Goal: Task Accomplishment & Management: Manage account settings

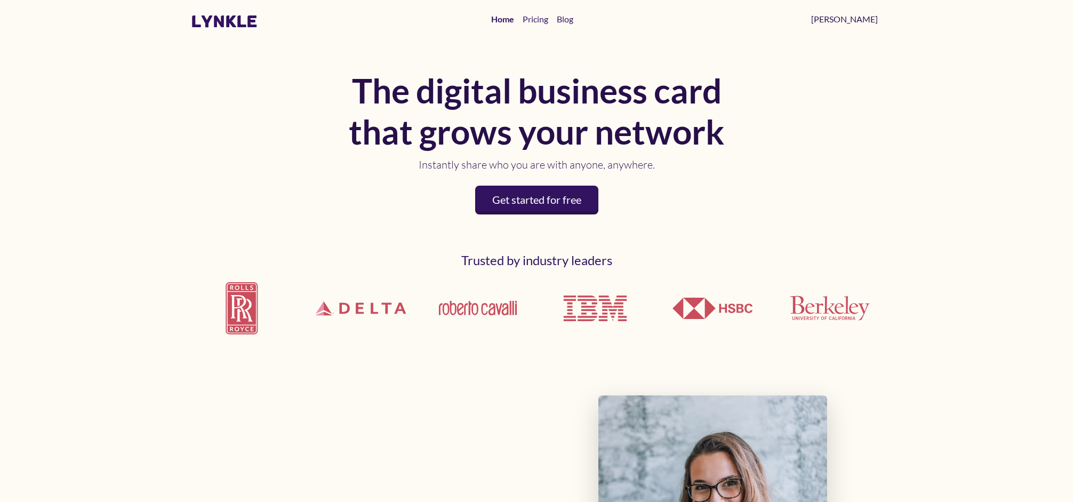
click at [865, 19] on link "[PERSON_NAME]" at bounding box center [844, 19] width 75 height 21
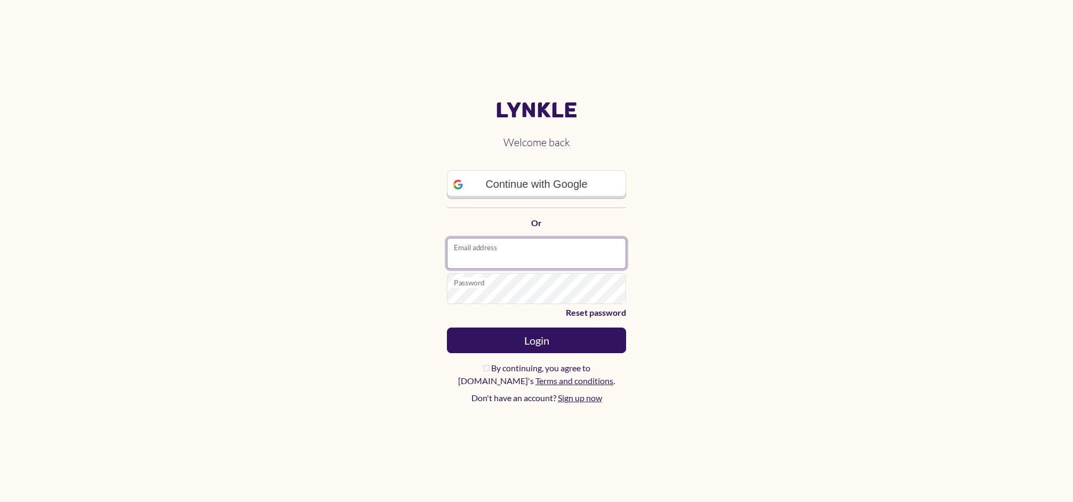
type input "**********"
click at [536, 340] on button "Login" at bounding box center [536, 340] width 179 height 26
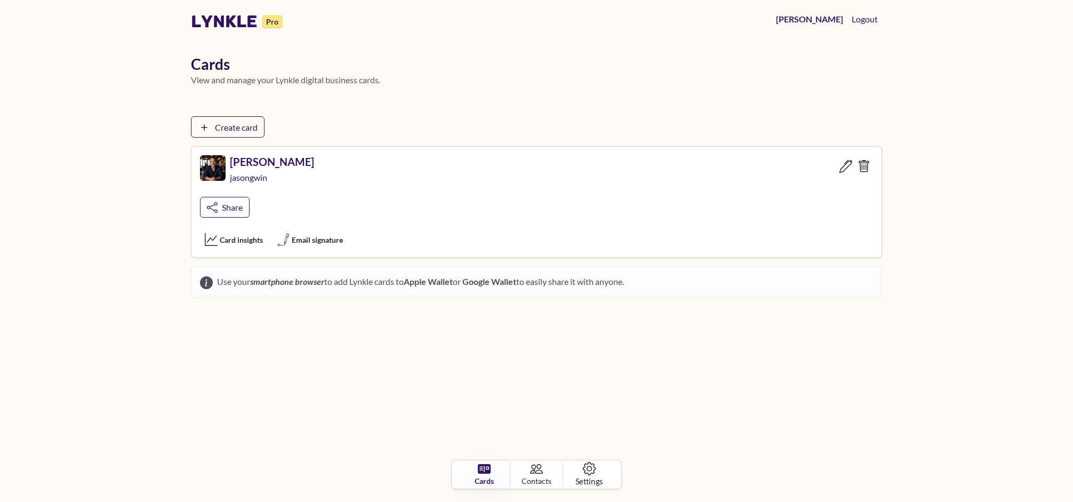
click at [594, 466] on icon at bounding box center [588, 468] width 13 height 13
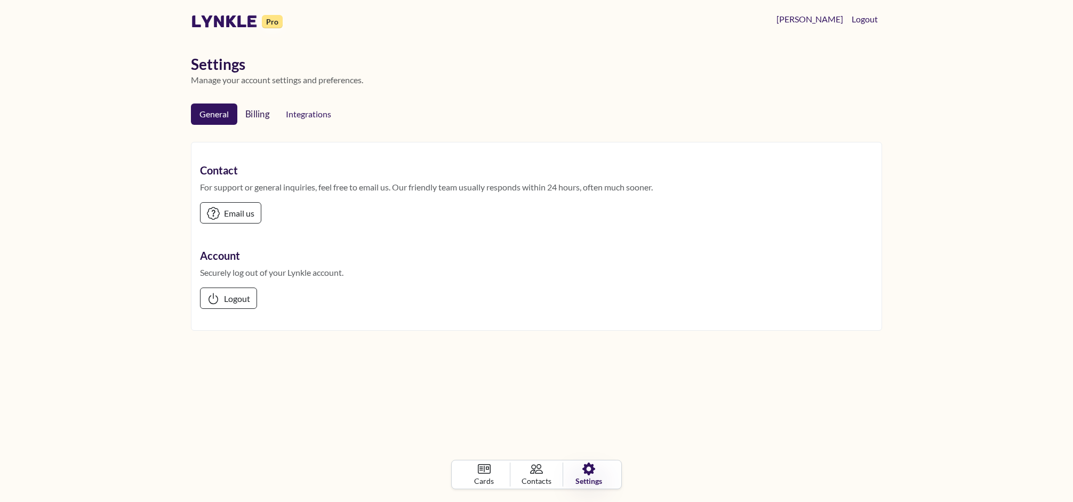
click at [264, 113] on link "Billing" at bounding box center [257, 114] width 42 height 22
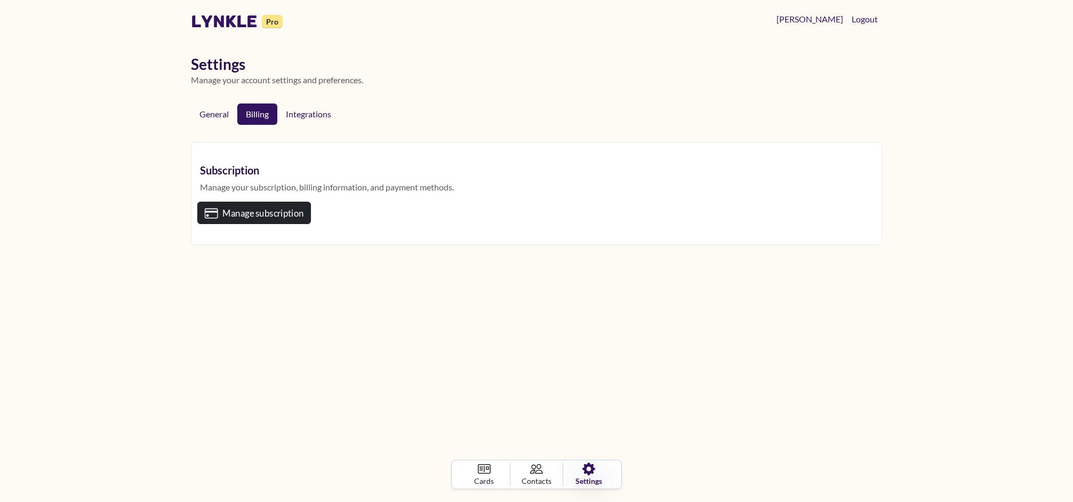
click at [242, 208] on span "Manage subscription" at bounding box center [262, 212] width 81 height 11
